Goal: Task Accomplishment & Management: Complete application form

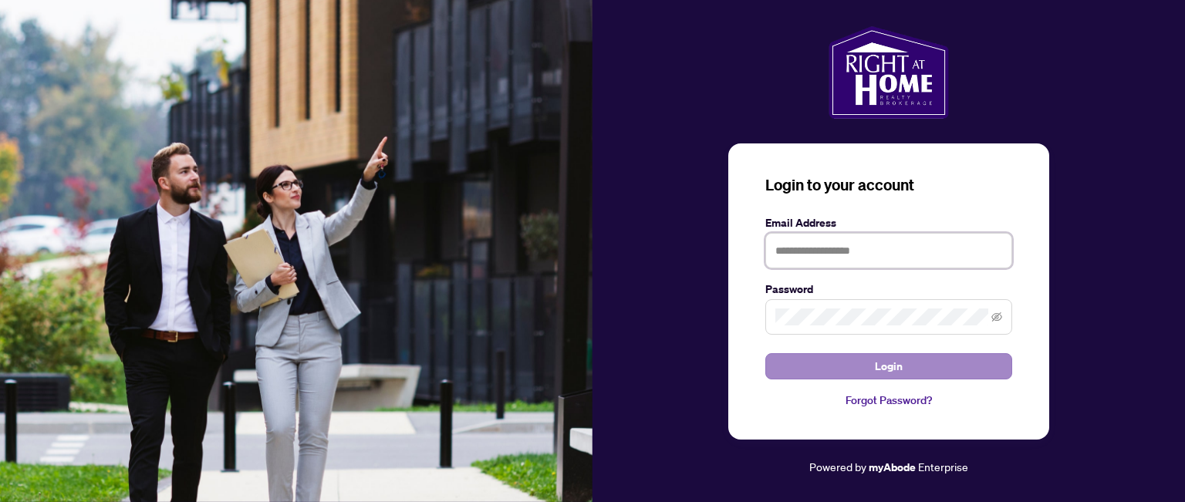
type input "**********"
click at [898, 366] on span "Login" at bounding box center [888, 366] width 28 height 25
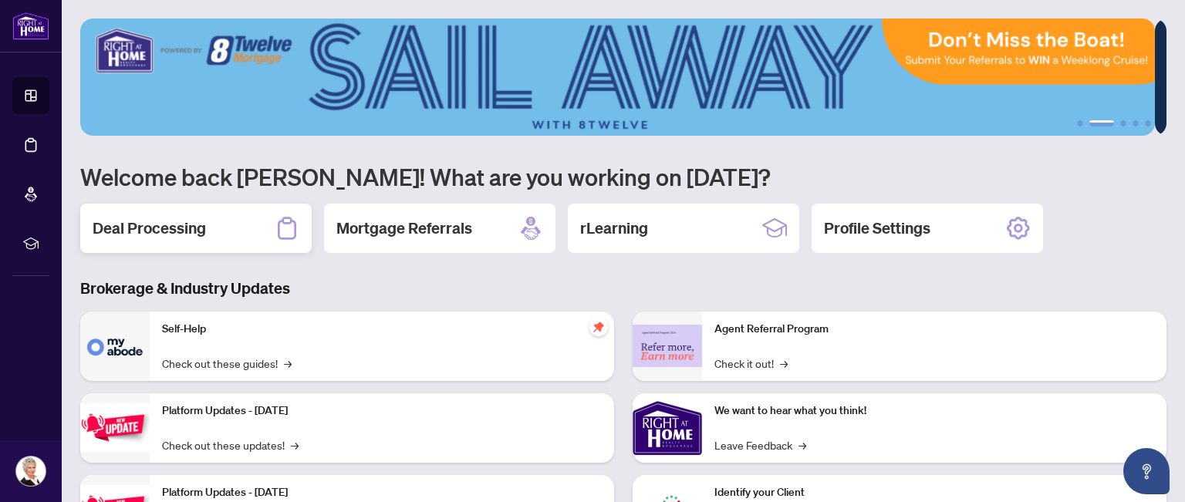
click at [160, 221] on h2 "Deal Processing" at bounding box center [149, 228] width 113 height 22
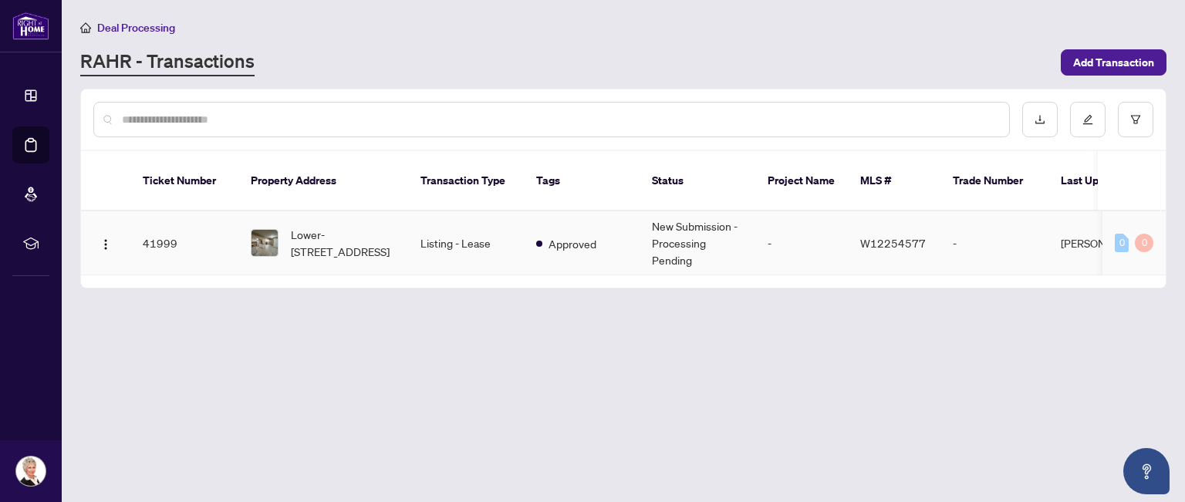
click at [161, 224] on td "41999" at bounding box center [184, 243] width 108 height 64
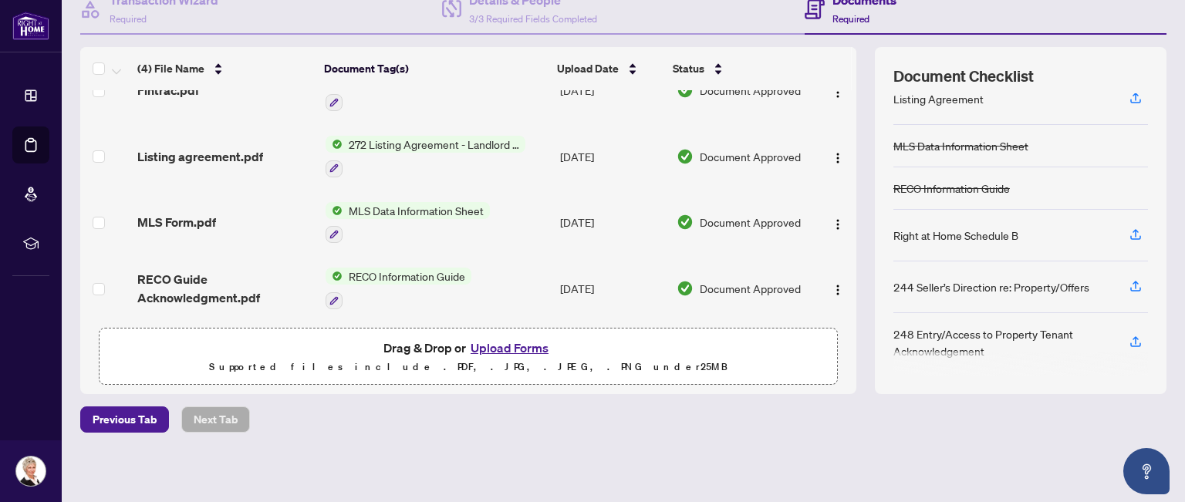
scroll to position [35, 0]
click at [499, 345] on button "Upload Forms" at bounding box center [509, 348] width 87 height 20
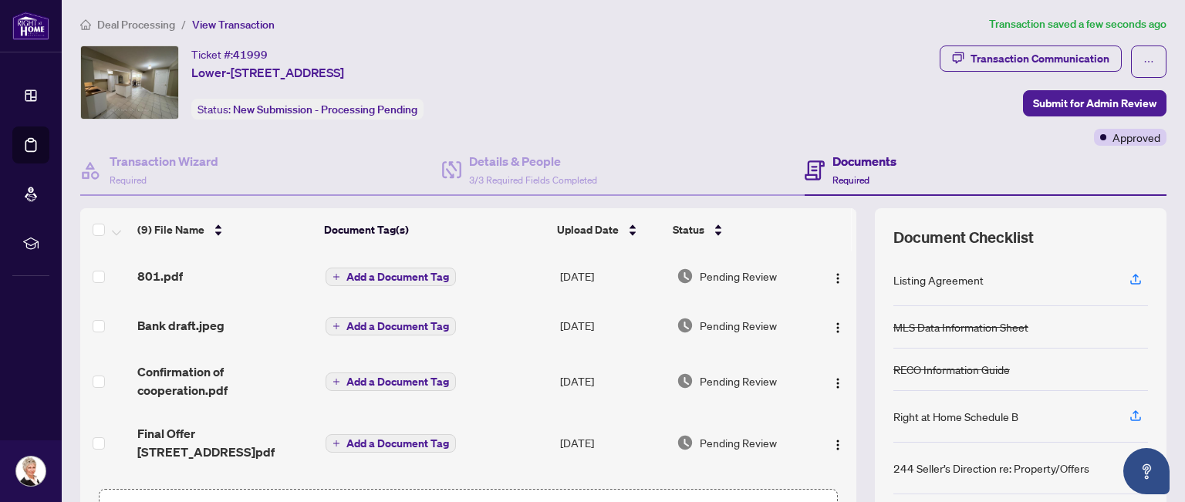
scroll to position [0, 0]
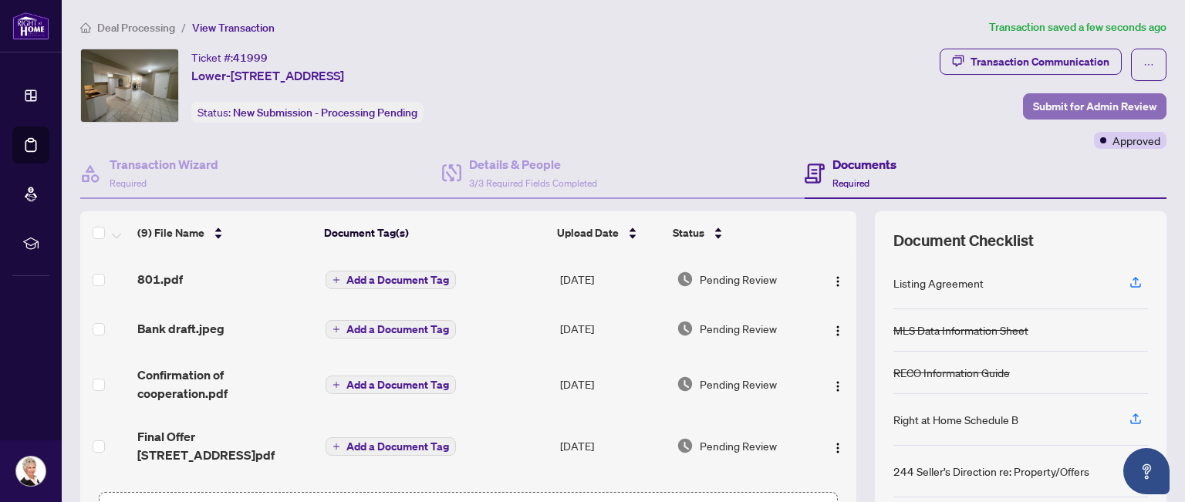
click at [1056, 105] on span "Submit for Admin Review" at bounding box center [1094, 106] width 123 height 25
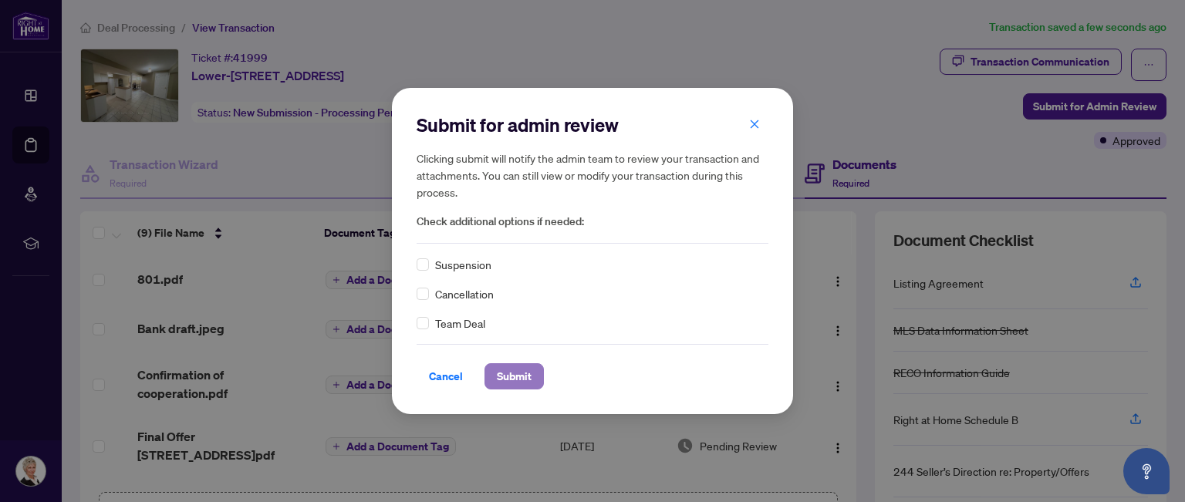
click at [522, 371] on span "Submit" at bounding box center [514, 376] width 35 height 25
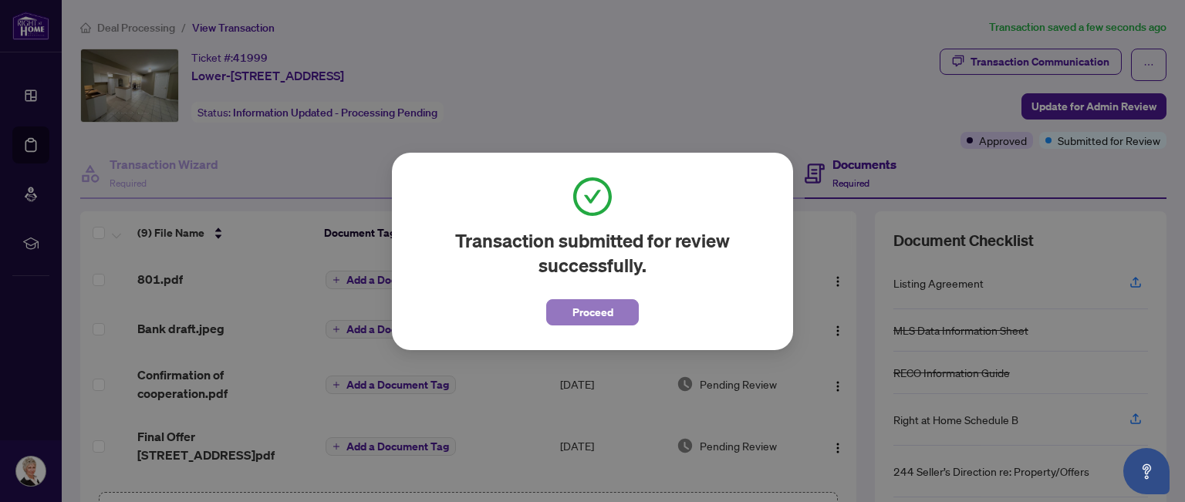
click at [597, 312] on span "Proceed" at bounding box center [592, 312] width 41 height 25
